Goal: Find specific page/section: Find specific page/section

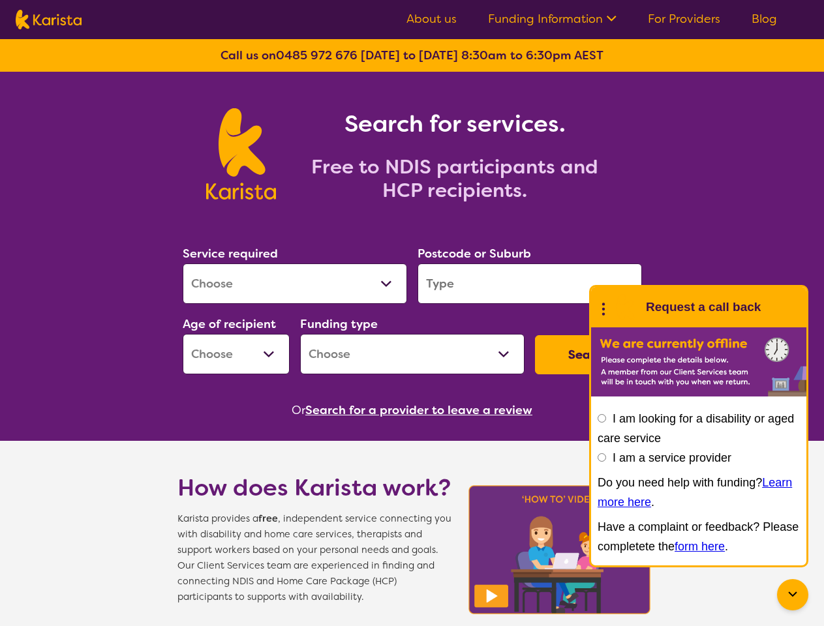
click at [553, 19] on link "Funding Information" at bounding box center [552, 19] width 129 height 16
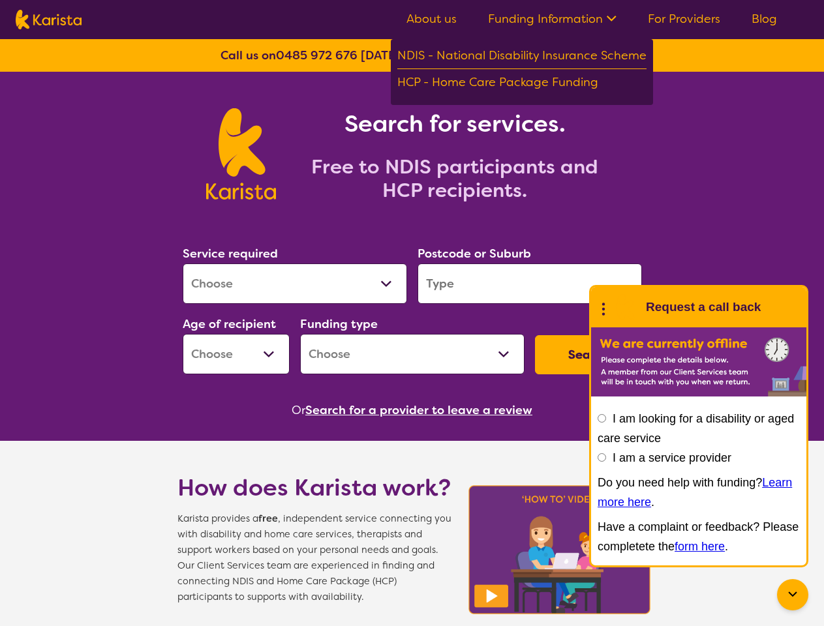
click at [589, 355] on button "Search" at bounding box center [588, 354] width 107 height 39
click at [421, 410] on button "Search for a provider to leave a review" at bounding box center [418, 411] width 227 height 20
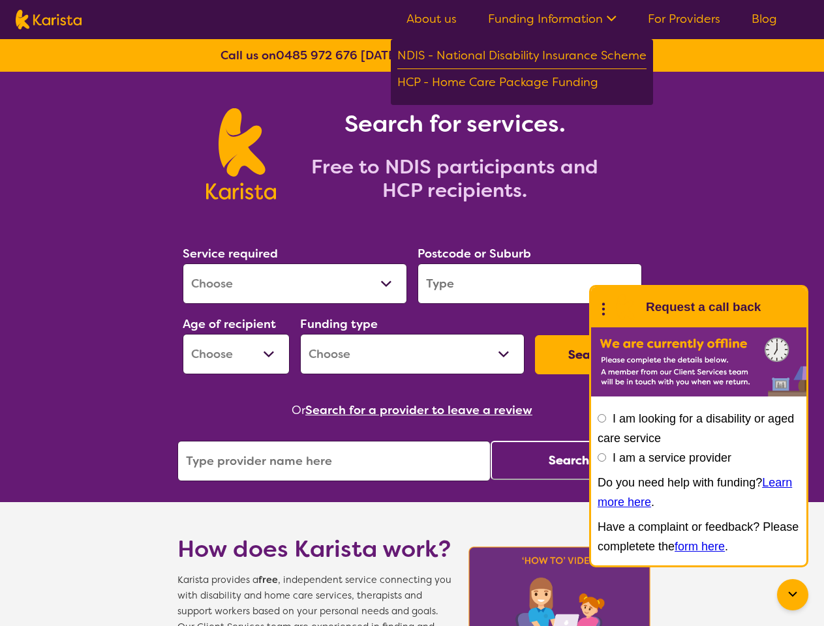
click at [793, 595] on icon at bounding box center [793, 595] width 16 height 16
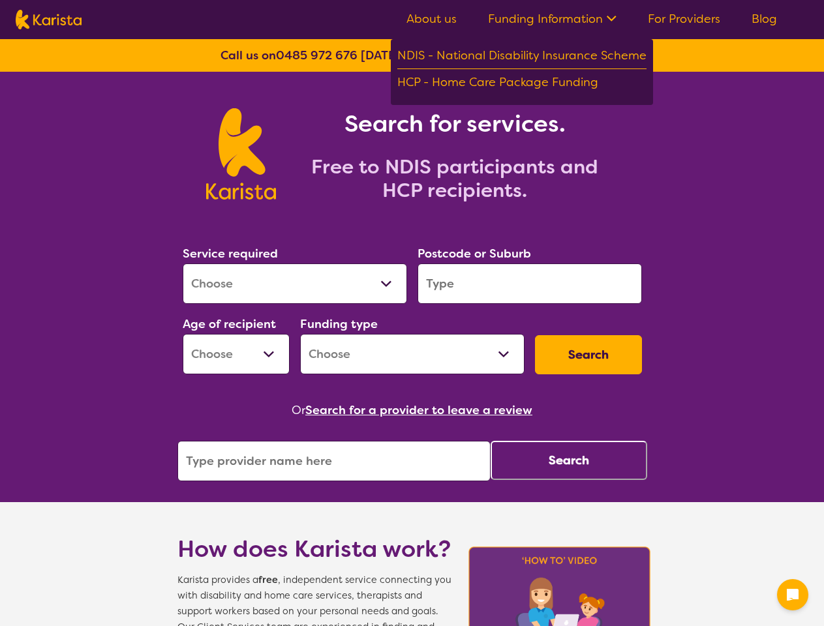
click at [604, 307] on div "Postcode or Suburb" at bounding box center [529, 274] width 235 height 70
click at [602, 418] on div "Or Search for a provider to leave a review" at bounding box center [412, 411] width 470 height 20
click at [602, 457] on button "Search" at bounding box center [569, 460] width 157 height 39
